Goal: Find specific page/section: Find specific page/section

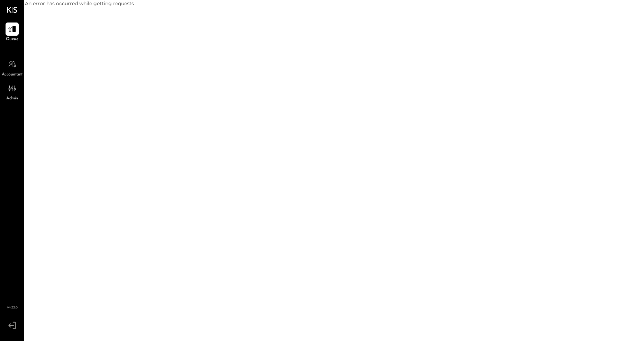
click at [4, 68] on div "Accountant" at bounding box center [12, 68] width 21 height 20
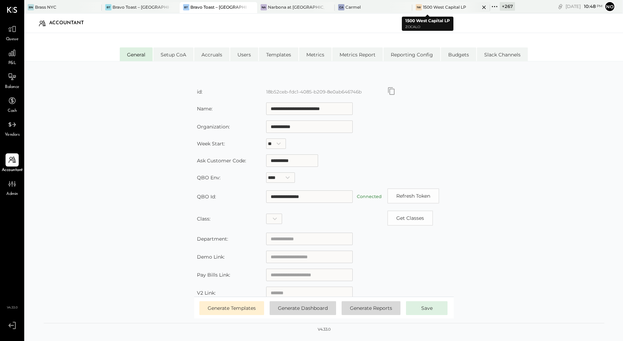
click at [480, 8] on icon at bounding box center [484, 7] width 9 height 8
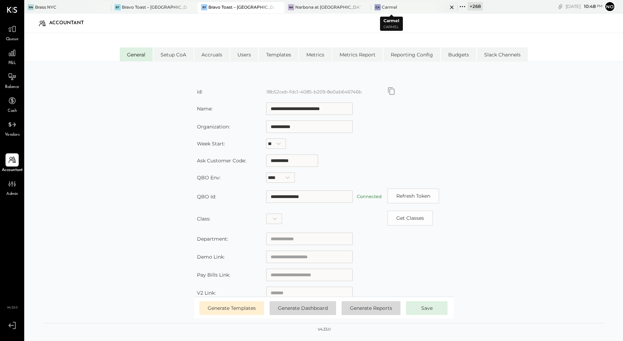
click at [448, 7] on icon at bounding box center [452, 7] width 9 height 8
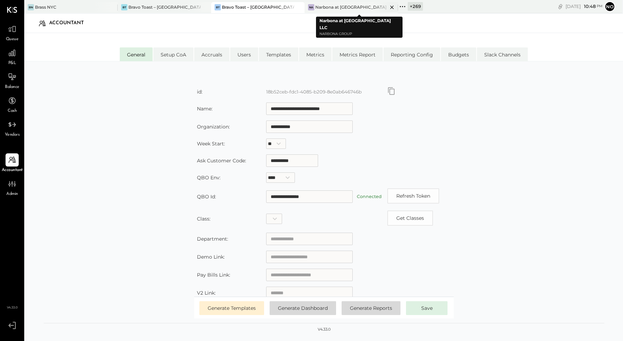
click at [391, 8] on icon at bounding box center [391, 7] width 3 height 3
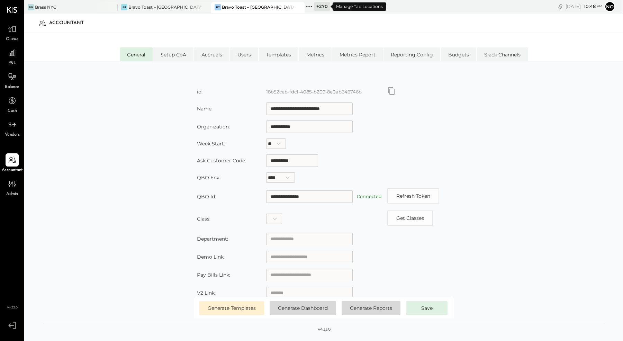
click at [311, 7] on icon at bounding box center [309, 6] width 9 height 9
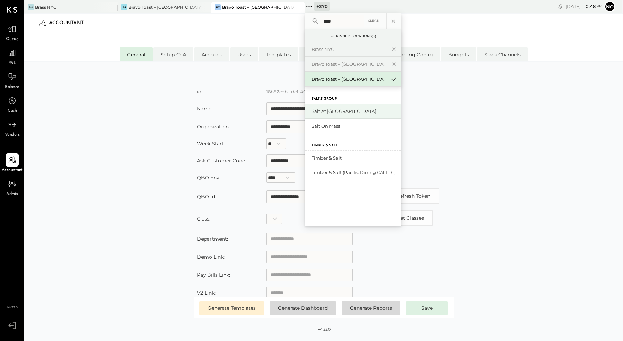
type input "****"
click at [328, 114] on div "Salt at [GEOGRAPHIC_DATA]" at bounding box center [349, 111] width 75 height 7
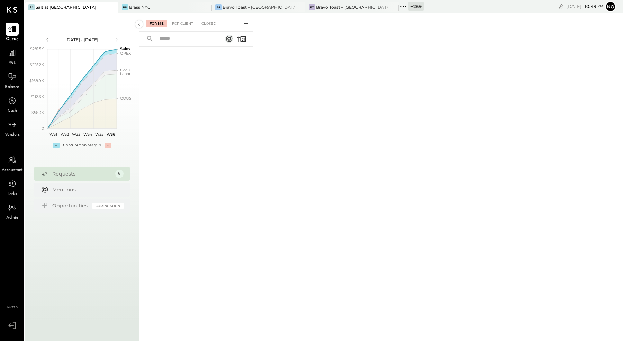
click at [403, 9] on icon at bounding box center [403, 6] width 9 height 9
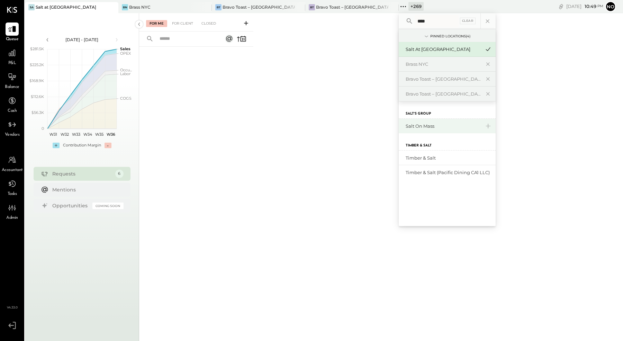
type input "****"
click at [419, 125] on div "Salt on Mass" at bounding box center [443, 126] width 75 height 7
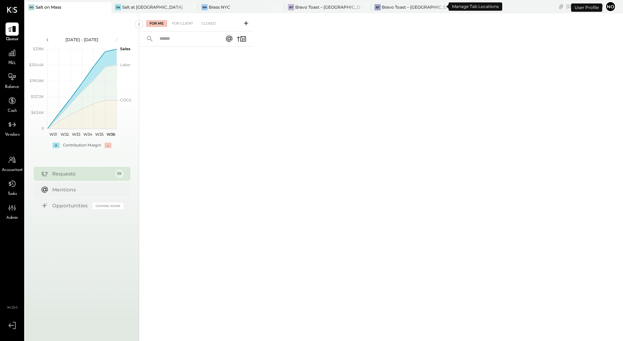
click at [458, 7] on icon at bounding box center [462, 6] width 9 height 9
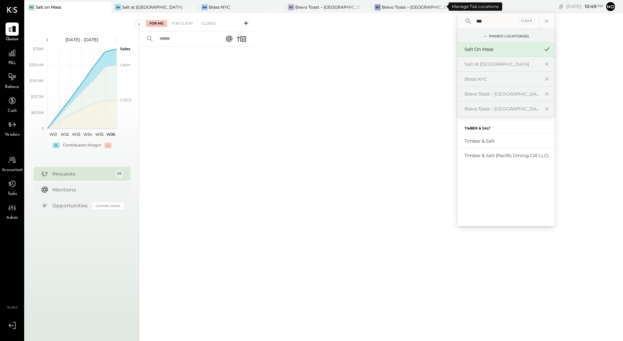
type input "****"
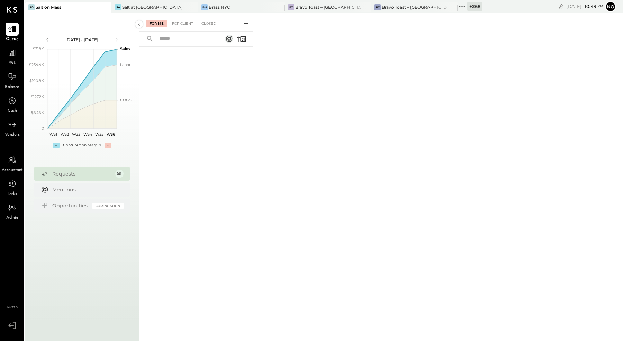
click at [353, 138] on div "For Me For Client Closed" at bounding box center [381, 176] width 484 height 326
click at [9, 55] on icon at bounding box center [12, 52] width 9 height 9
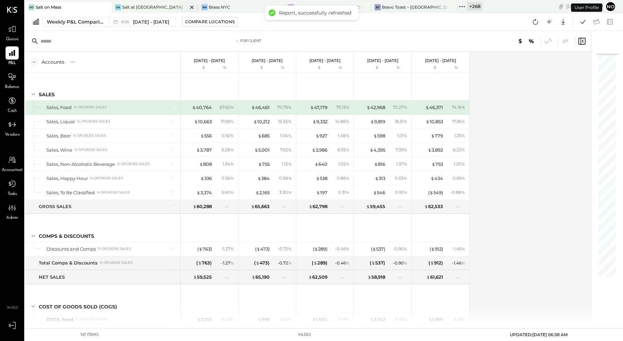
click at [122, 7] on div "Salt at [GEOGRAPHIC_DATA]" at bounding box center [152, 7] width 61 height 6
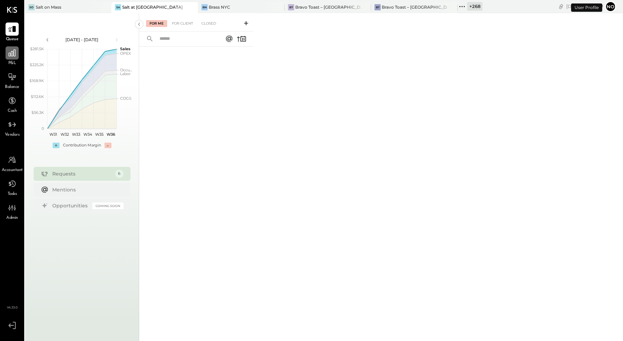
click at [13, 59] on div at bounding box center [12, 52] width 13 height 13
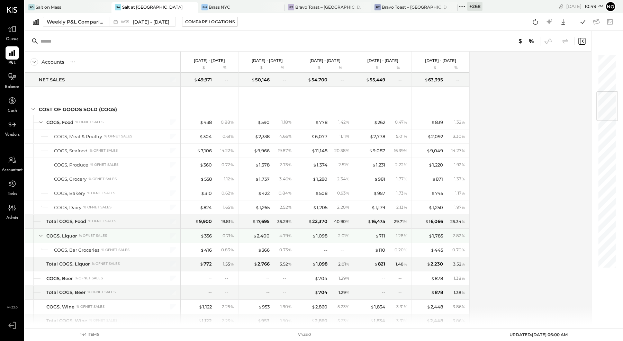
scroll to position [315, 0]
